Goal: Task Accomplishment & Management: Use online tool/utility

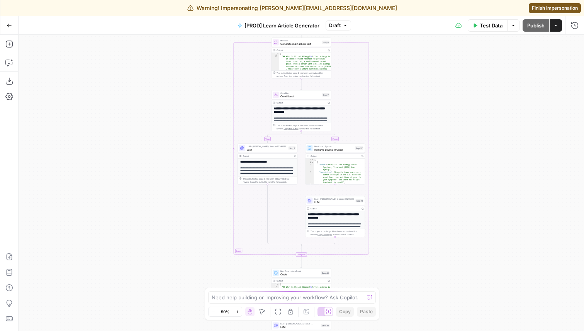
drag, startPoint x: 446, startPoint y: 158, endPoint x: 442, endPoint y: 188, distance: 30.5
click at [442, 187] on div "true false true false Workflow Input Settings Inputs Google Search Search Googl…" at bounding box center [302, 183] width 566 height 296
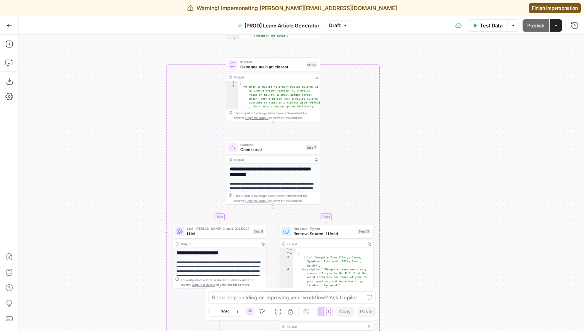
drag, startPoint x: 428, startPoint y: 129, endPoint x: 479, endPoint y: 151, distance: 56.3
click at [479, 152] on div "true false true false Workflow Input Settings Inputs Google Search Search Googl…" at bounding box center [302, 183] width 566 height 296
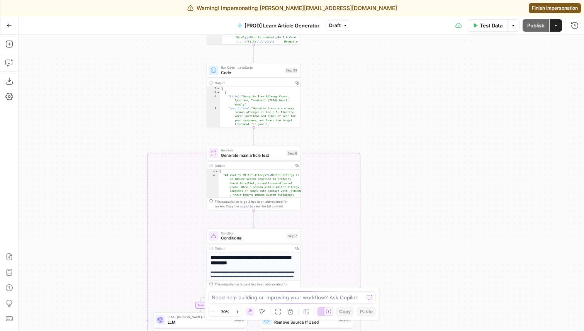
drag, startPoint x: 442, startPoint y: 131, endPoint x: 419, endPoint y: 227, distance: 98.9
click at [420, 227] on div "true false true false Workflow Input Settings Inputs Google Search Search Googl…" at bounding box center [302, 183] width 566 height 296
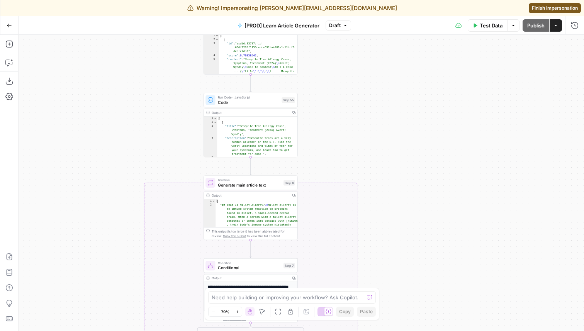
drag, startPoint x: 396, startPoint y: 151, endPoint x: 398, endPoint y: 228, distance: 76.5
click at [398, 226] on div "true false true false Workflow Input Settings Inputs Google Search Search Googl…" at bounding box center [302, 183] width 566 height 296
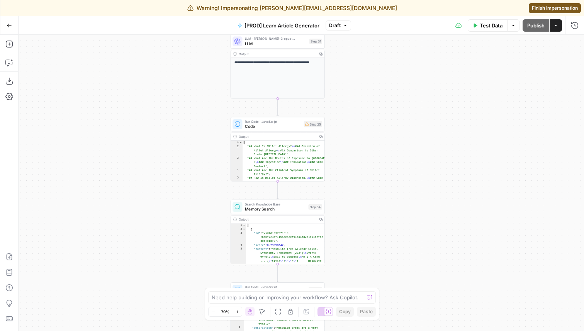
drag, startPoint x: 393, startPoint y: 125, endPoint x: 416, endPoint y: 270, distance: 146.3
click at [416, 269] on div "true false true false Workflow Input Settings Inputs Google Search Search Googl…" at bounding box center [302, 183] width 566 height 296
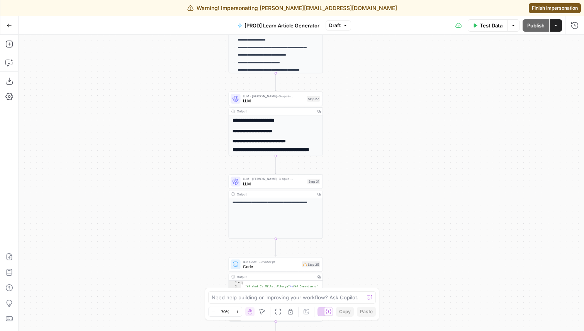
drag, startPoint x: 416, startPoint y: 147, endPoint x: 416, endPoint y: 286, distance: 138.7
click at [416, 286] on div "true false true false Workflow Input Settings Inputs Google Search Search Googl…" at bounding box center [302, 183] width 566 height 296
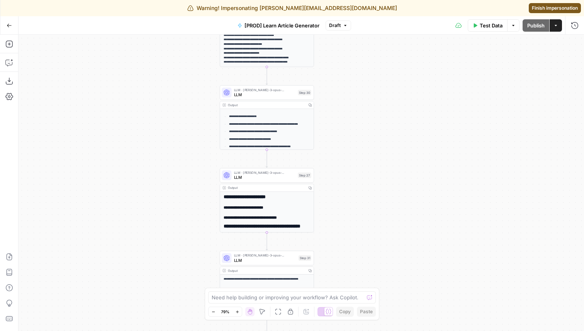
drag, startPoint x: 423, startPoint y: 156, endPoint x: 414, endPoint y: 228, distance: 72.1
click at [414, 229] on div "true false true false Workflow Input Settings Inputs Google Search Search Googl…" at bounding box center [302, 183] width 566 height 296
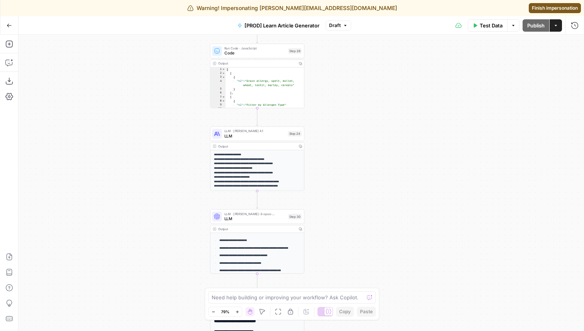
drag, startPoint x: 414, startPoint y: 135, endPoint x: 395, endPoint y: 285, distance: 151.4
click at [396, 283] on div "true false true false Workflow Input Settings Inputs Google Search Search Googl…" at bounding box center [302, 183] width 566 height 296
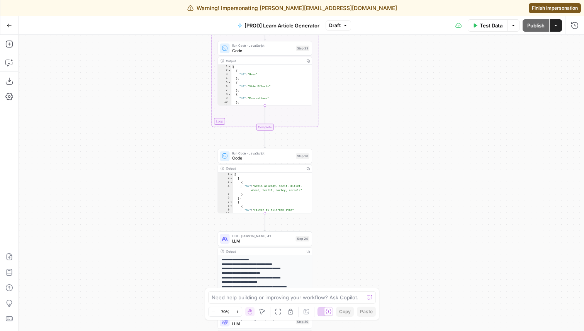
drag, startPoint x: 391, startPoint y: 163, endPoint x: 408, endPoint y: 244, distance: 82.8
click at [408, 244] on div "true false true false Workflow Input Settings Inputs Google Search Search Googl…" at bounding box center [302, 183] width 566 height 296
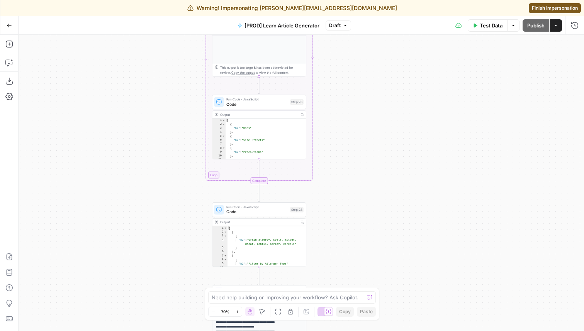
drag, startPoint x: 419, startPoint y: 122, endPoint x: 412, endPoint y: 176, distance: 53.7
click at [412, 176] on div "true false true false Workflow Input Settings Inputs Google Search Search Googl…" at bounding box center [302, 183] width 566 height 296
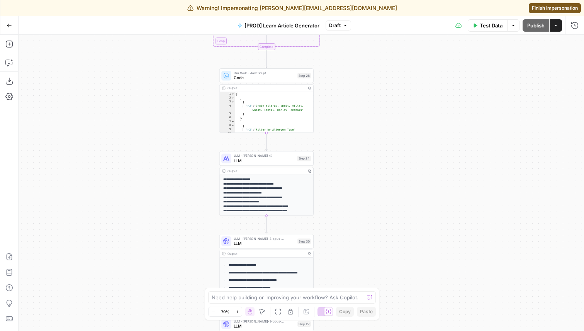
drag, startPoint x: 408, startPoint y: 187, endPoint x: 416, endPoint y: 53, distance: 134.3
click at [416, 53] on div "true false true false Workflow Input Settings Inputs Google Search Search Googl…" at bounding box center [302, 183] width 566 height 296
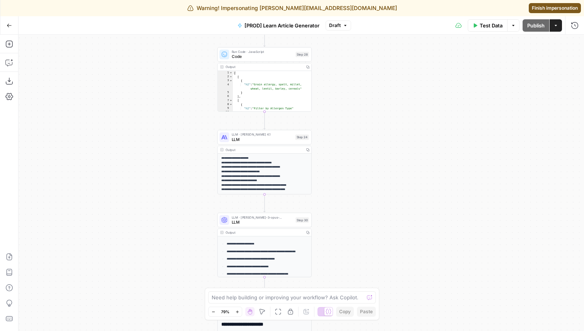
drag, startPoint x: 415, startPoint y: 206, endPoint x: 413, endPoint y: 149, distance: 57.6
click at [413, 150] on div "true false true false Workflow Input Settings Inputs Google Search Search Googl…" at bounding box center [302, 183] width 566 height 296
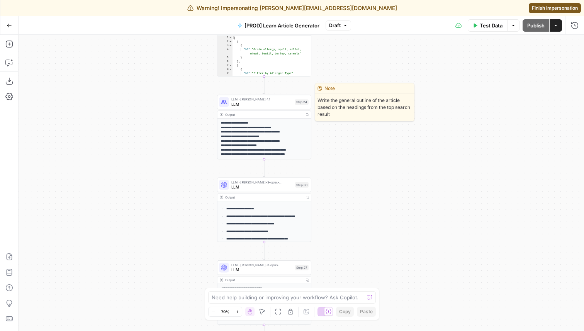
click at [251, 104] on span "LLM" at bounding box center [261, 104] width 61 height 6
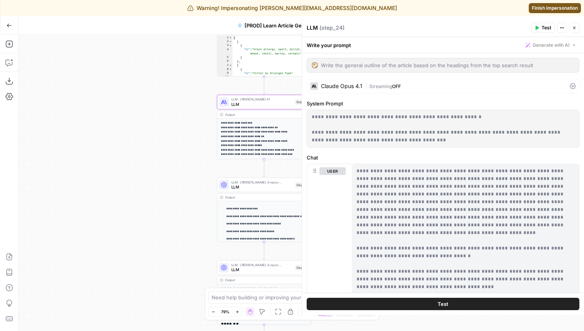
click at [575, 26] on icon "button" at bounding box center [574, 28] width 5 height 5
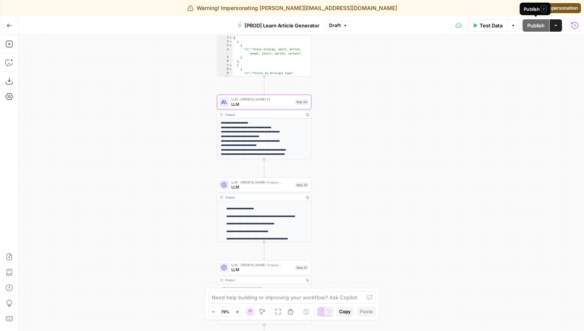
click at [544, 5] on span "P" at bounding box center [543, 8] width 5 height 7
click at [573, 4] on link "Finish impersonation" at bounding box center [555, 8] width 52 height 10
